Goal: Task Accomplishment & Management: Use online tool/utility

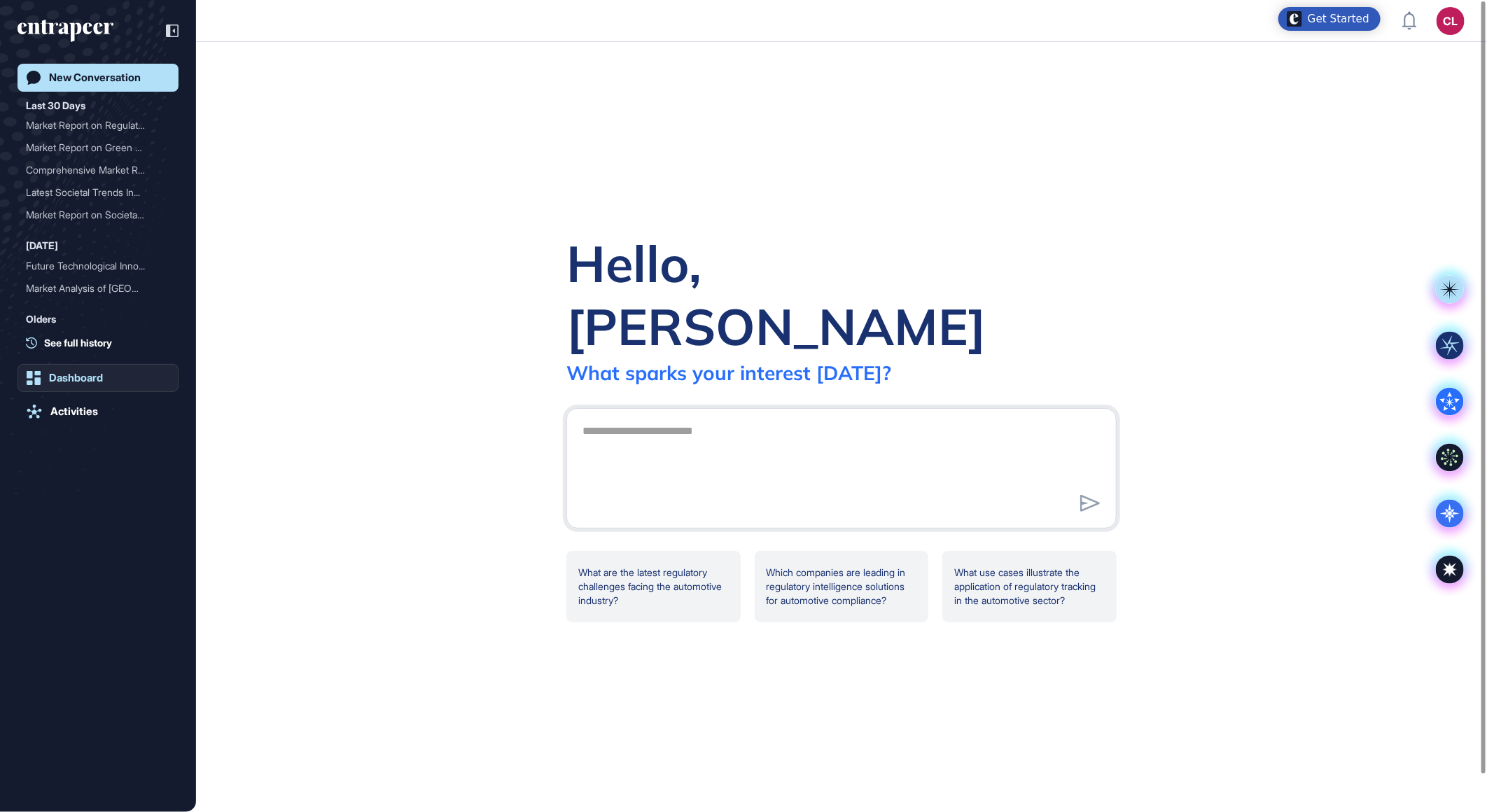
click at [65, 372] on div "Dashboard" at bounding box center [76, 378] width 54 height 13
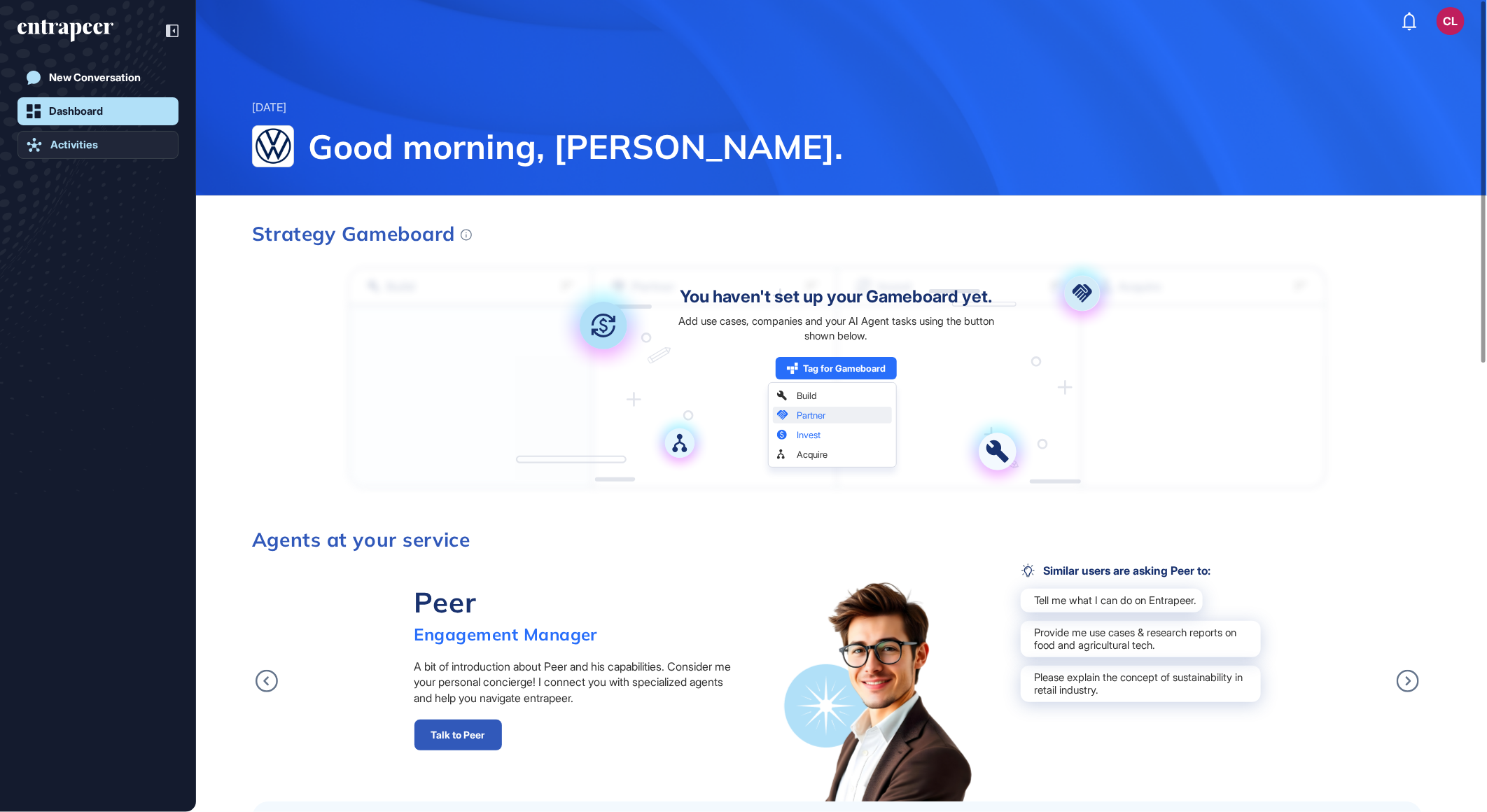
click at [78, 144] on div "Activities" at bounding box center [74, 145] width 48 height 13
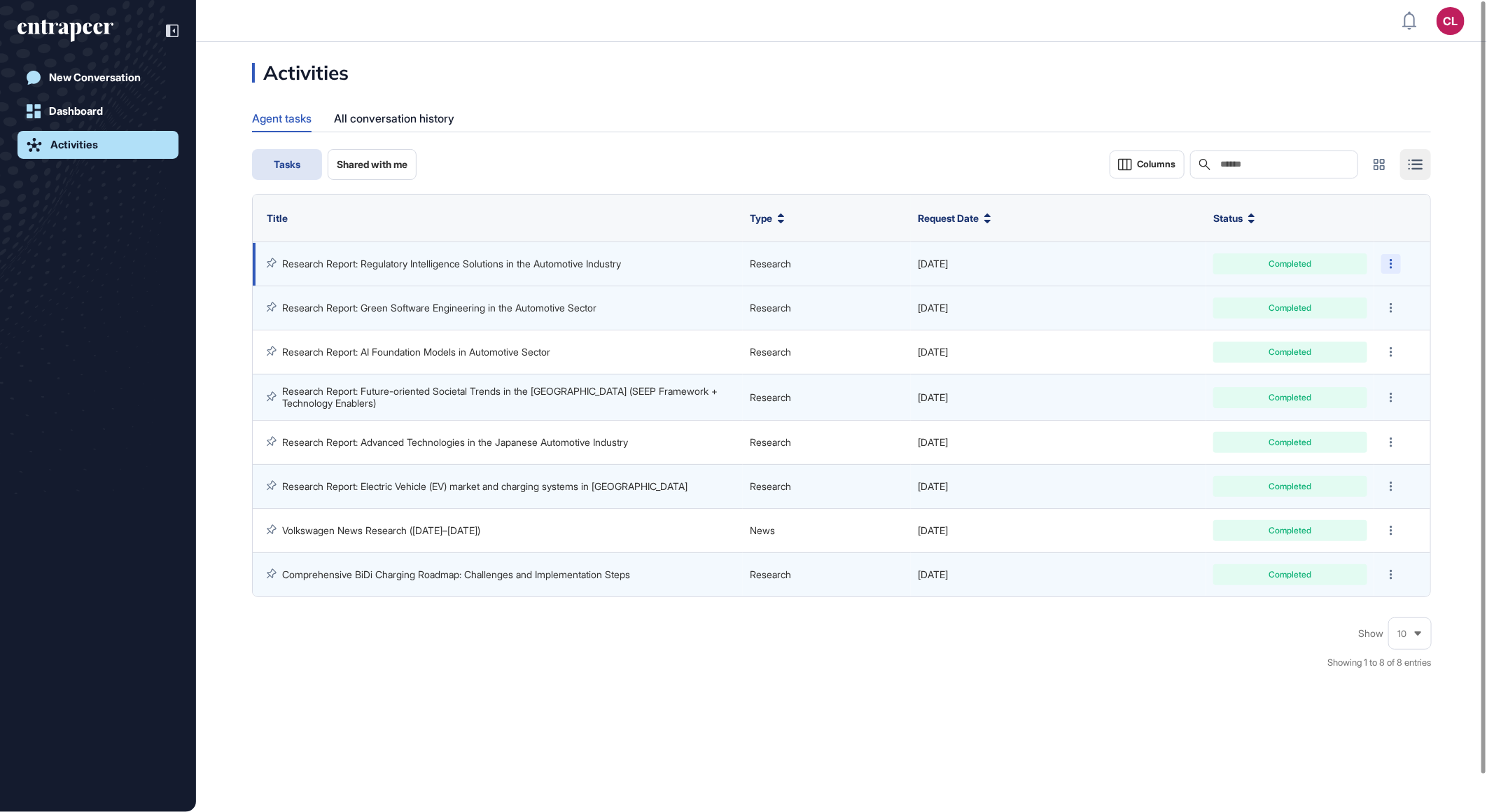
click at [1394, 260] on div at bounding box center [1391, 264] width 19 height 19
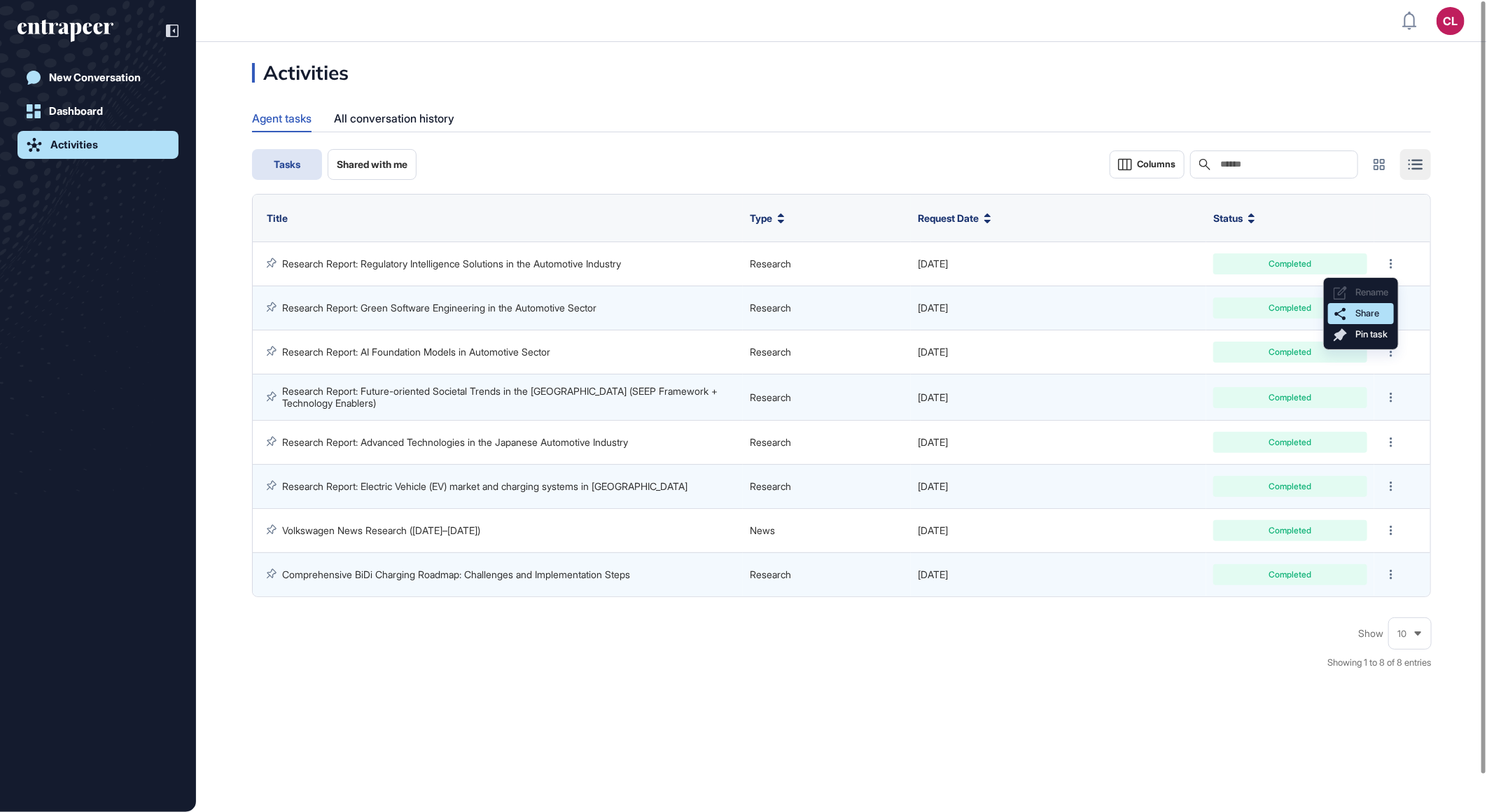
click at [1368, 308] on span "Share" at bounding box center [1368, 313] width 24 height 10
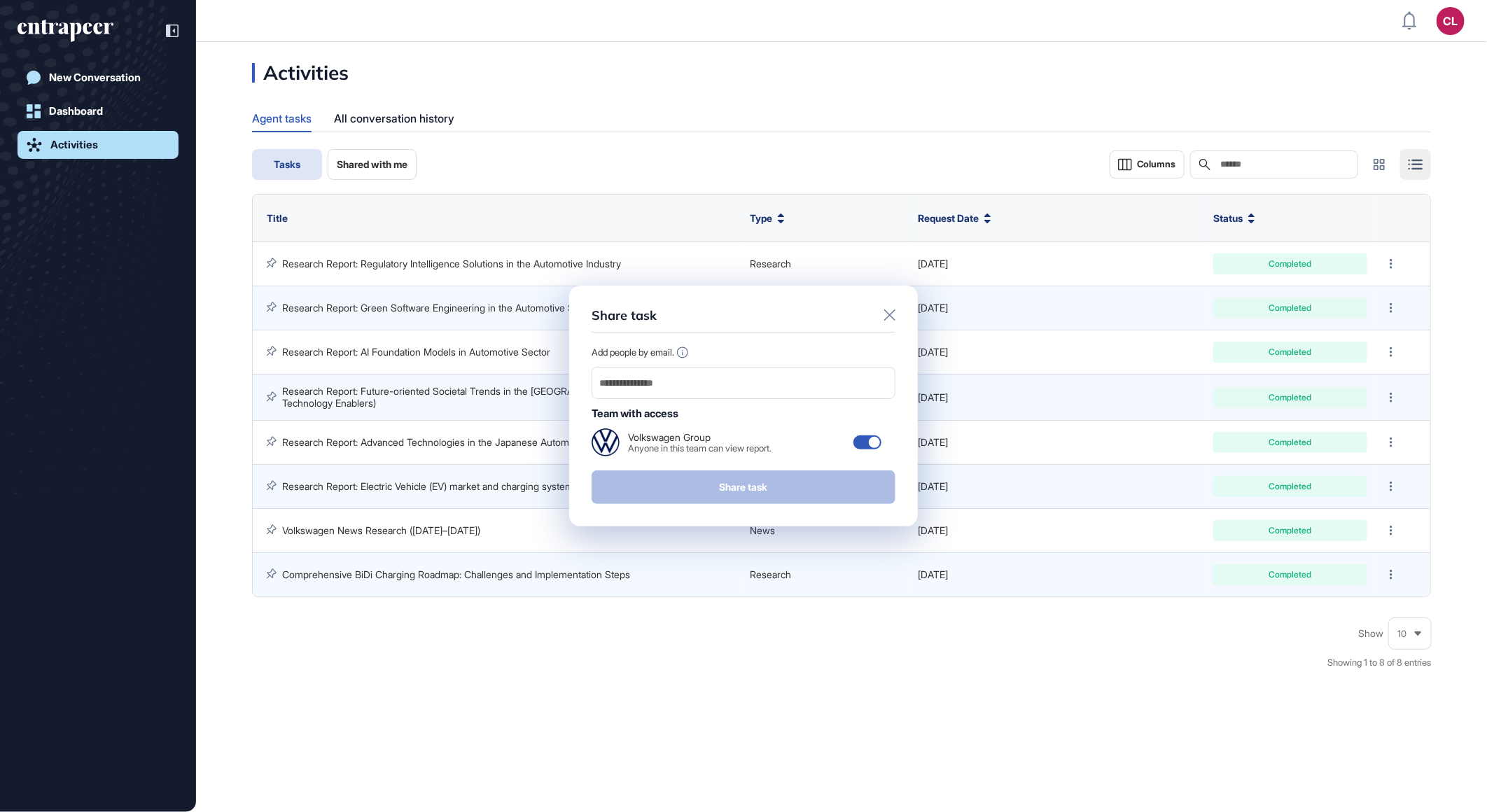
click at [890, 315] on icon at bounding box center [890, 315] width 11 height 11
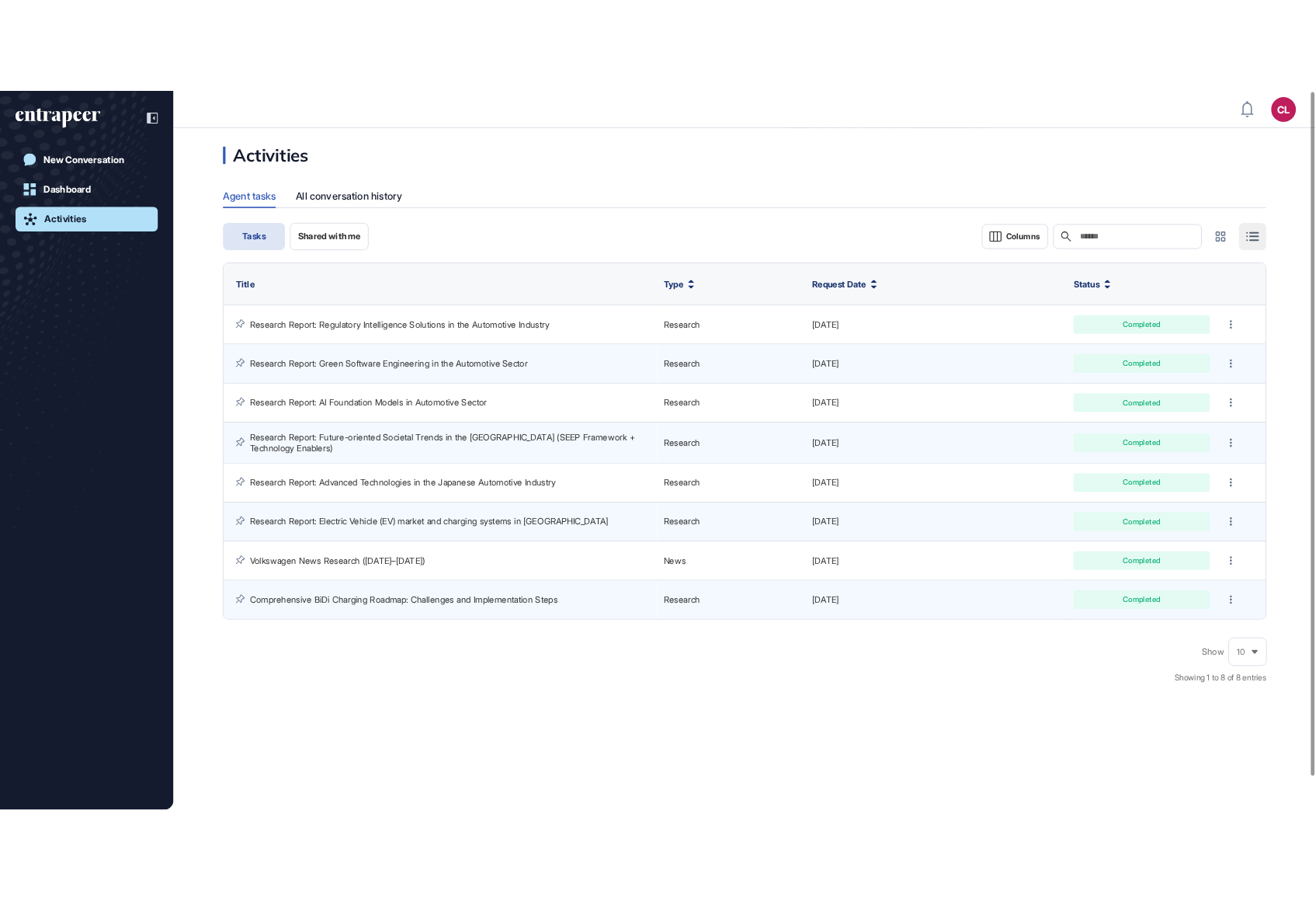
scroll to position [901, 1316]
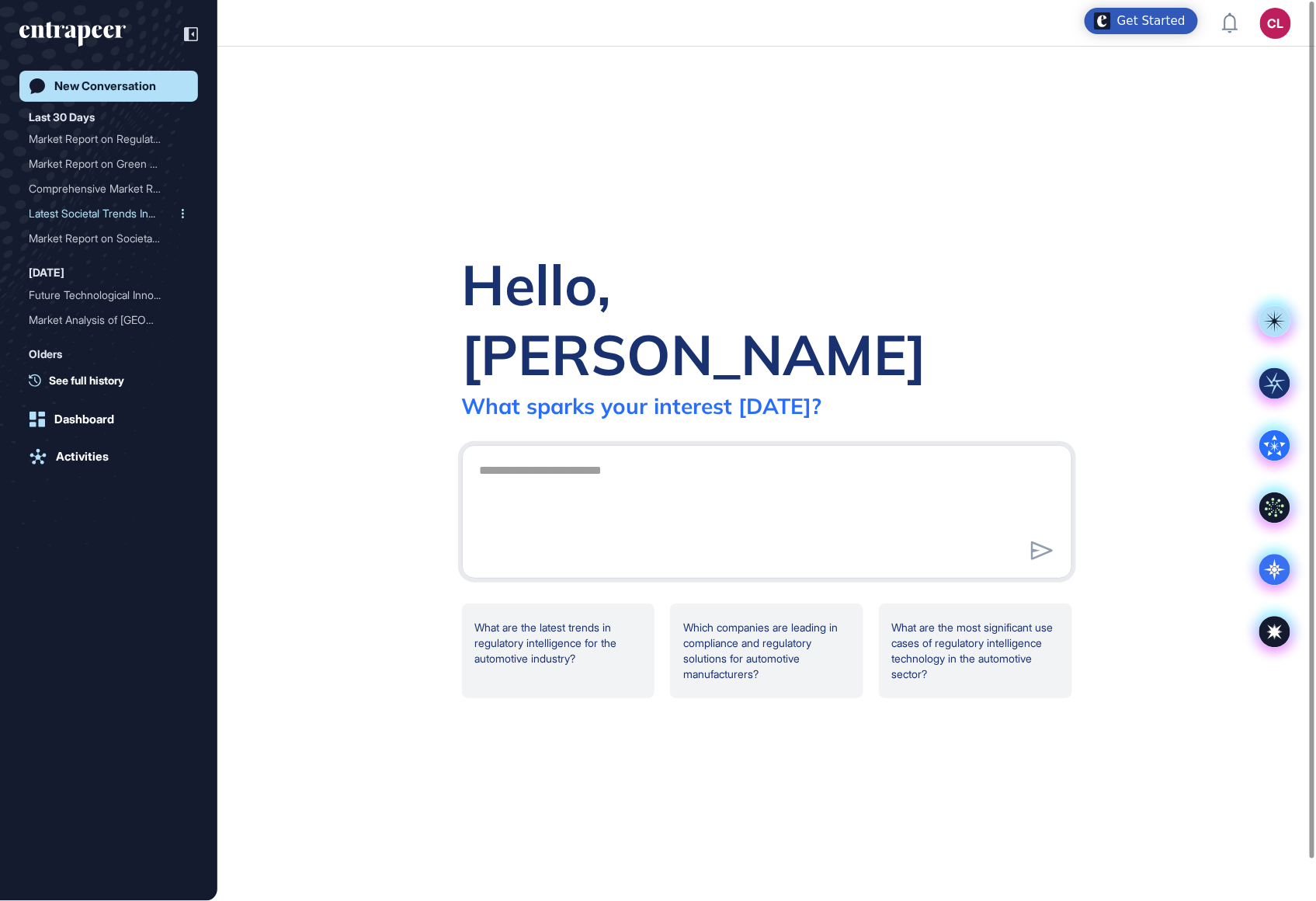
click at [103, 205] on div "Latest Societal Trends In..." at bounding box center [102, 213] width 147 height 25
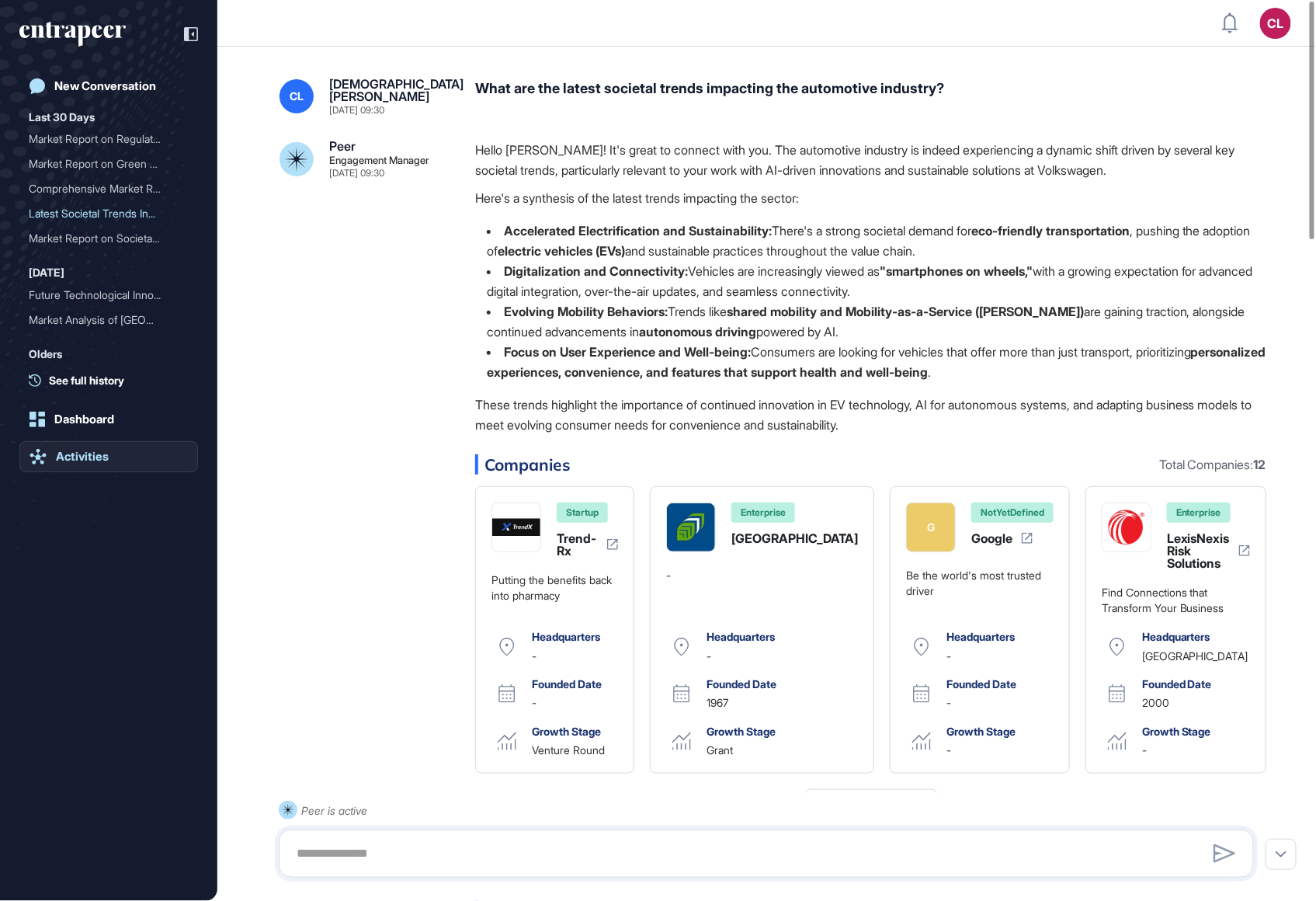
click at [104, 456] on div "Activities" at bounding box center [82, 456] width 53 height 14
